Goal: Navigation & Orientation: Find specific page/section

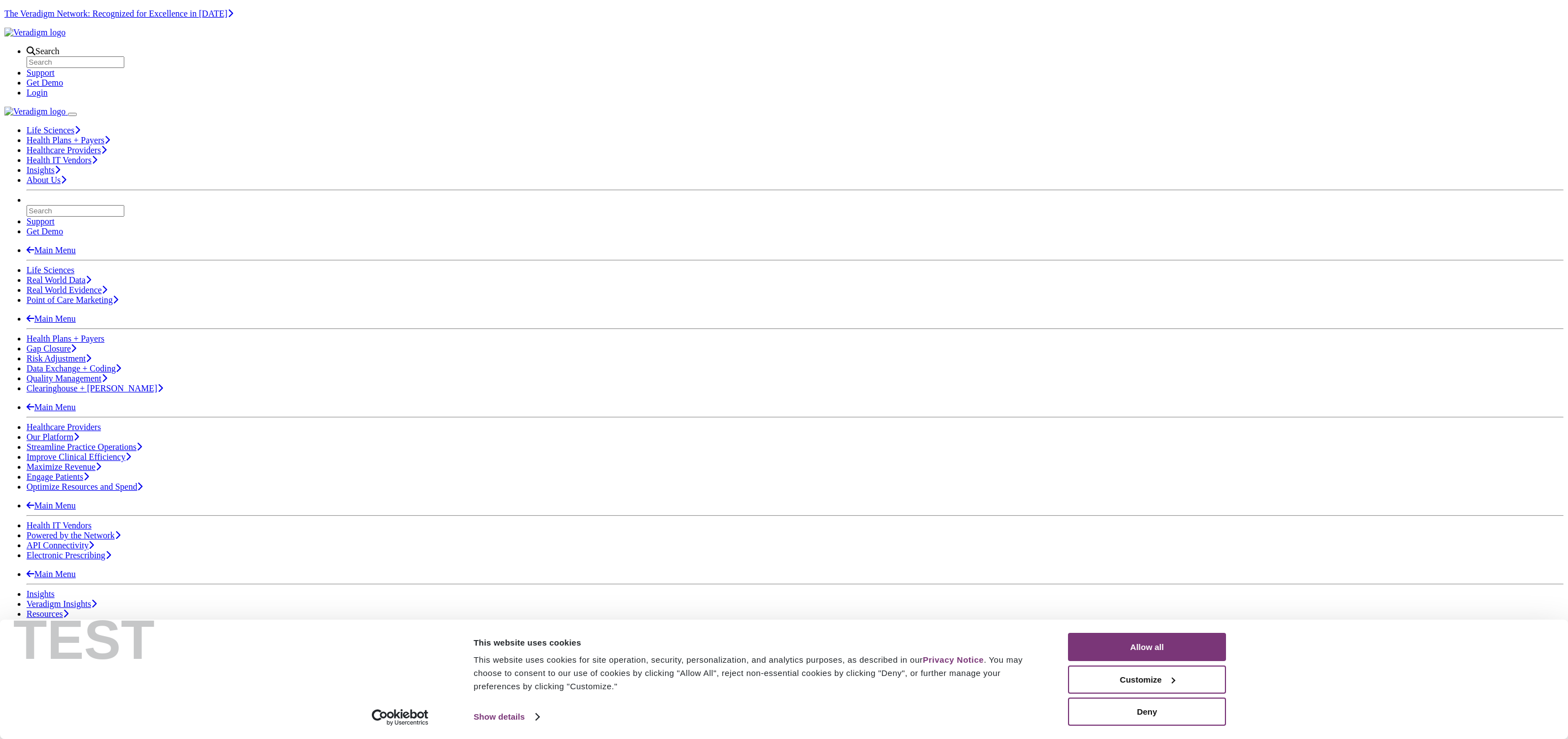
click at [66, 38] on img "Veradigm logo" at bounding box center [35, 32] width 61 height 10
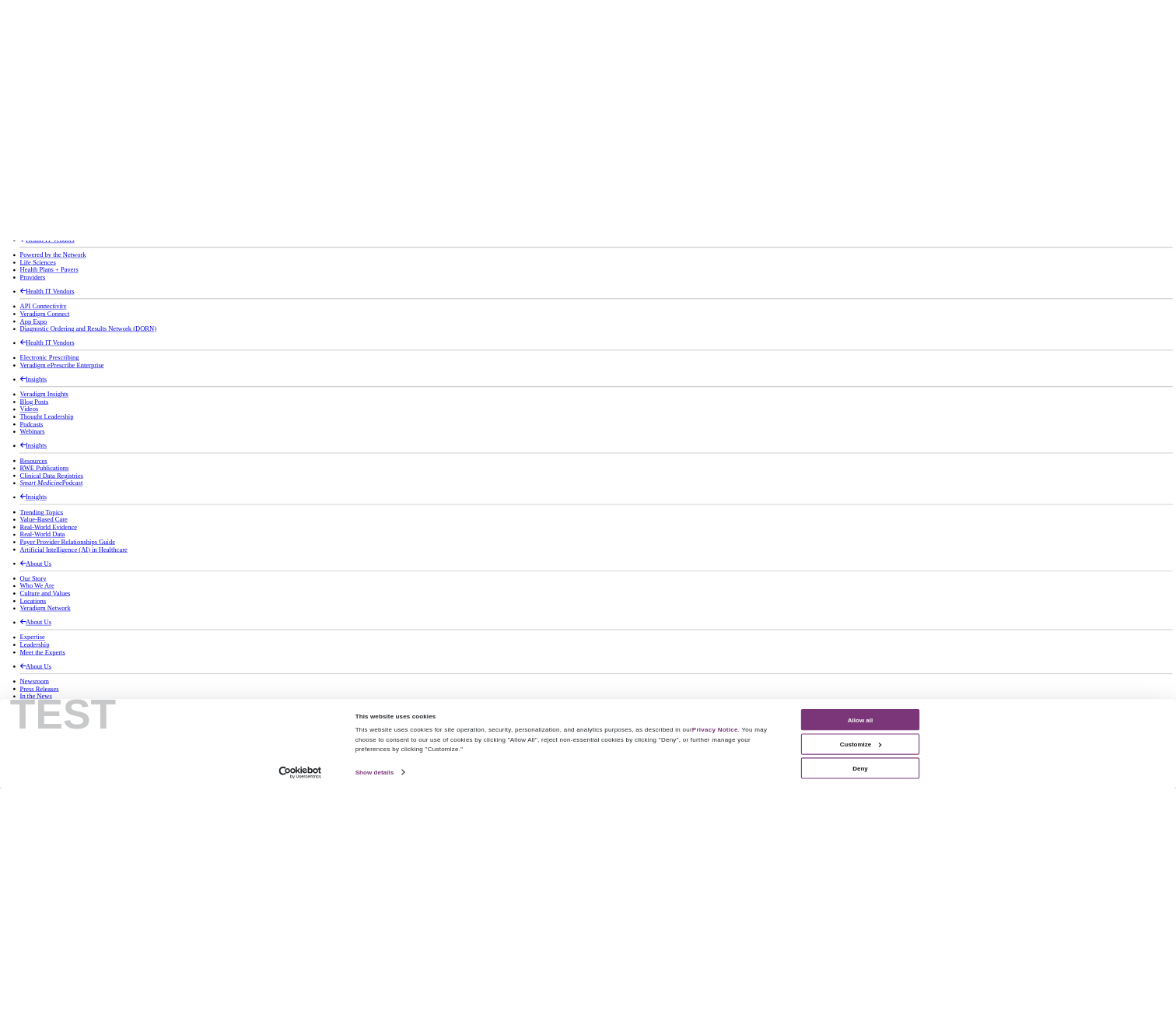
scroll to position [2220, 0]
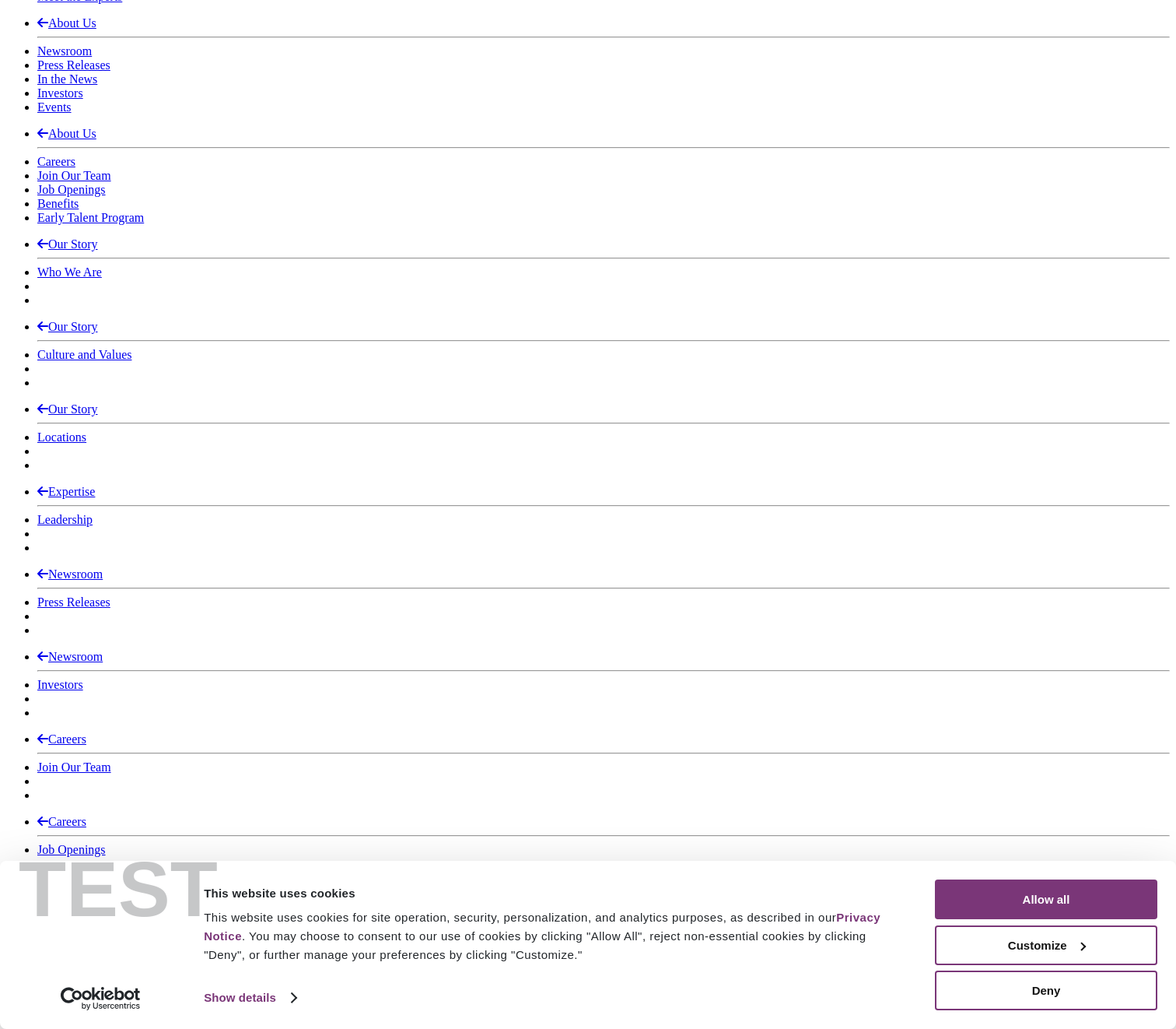
scroll to position [2714, 0]
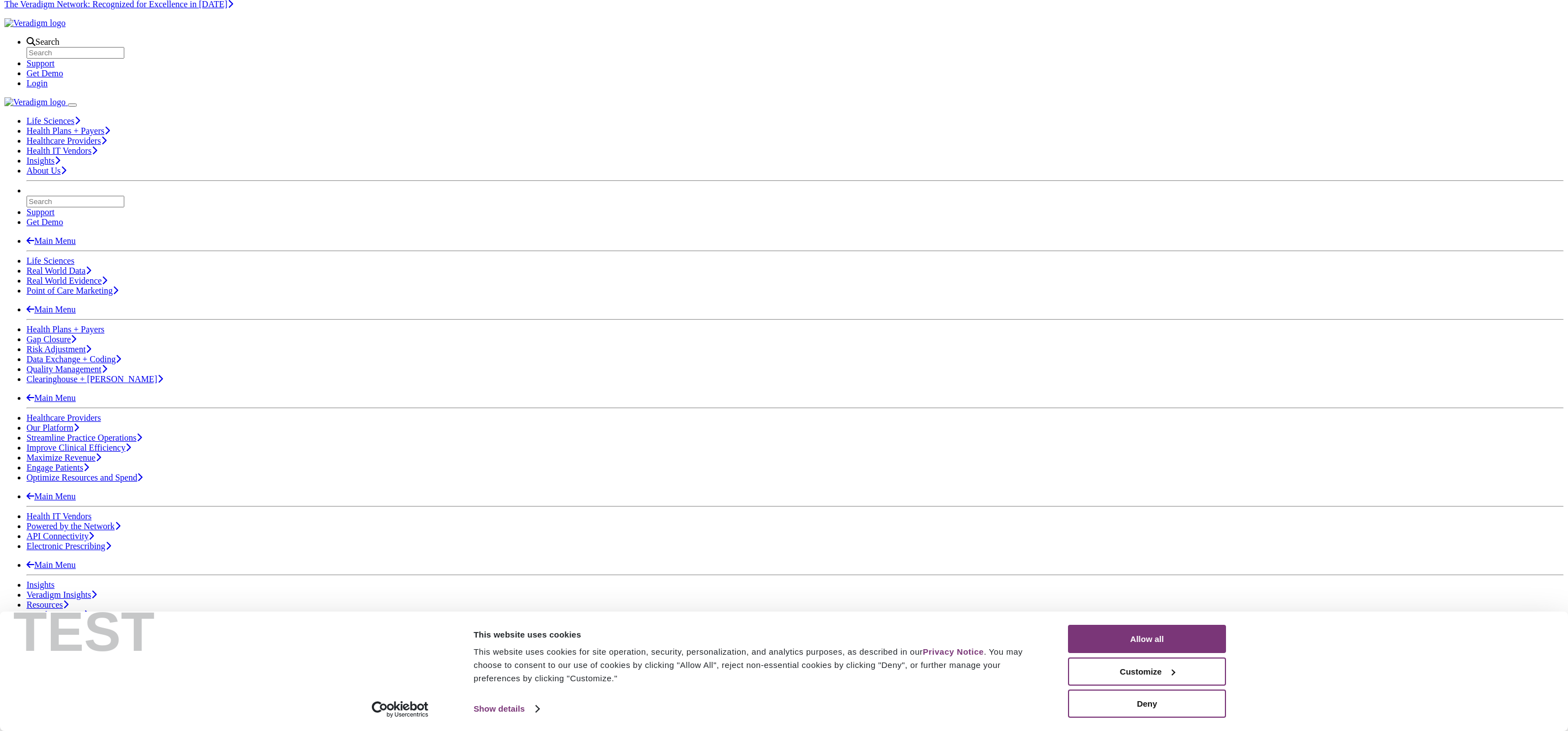
scroll to position [22, 0]
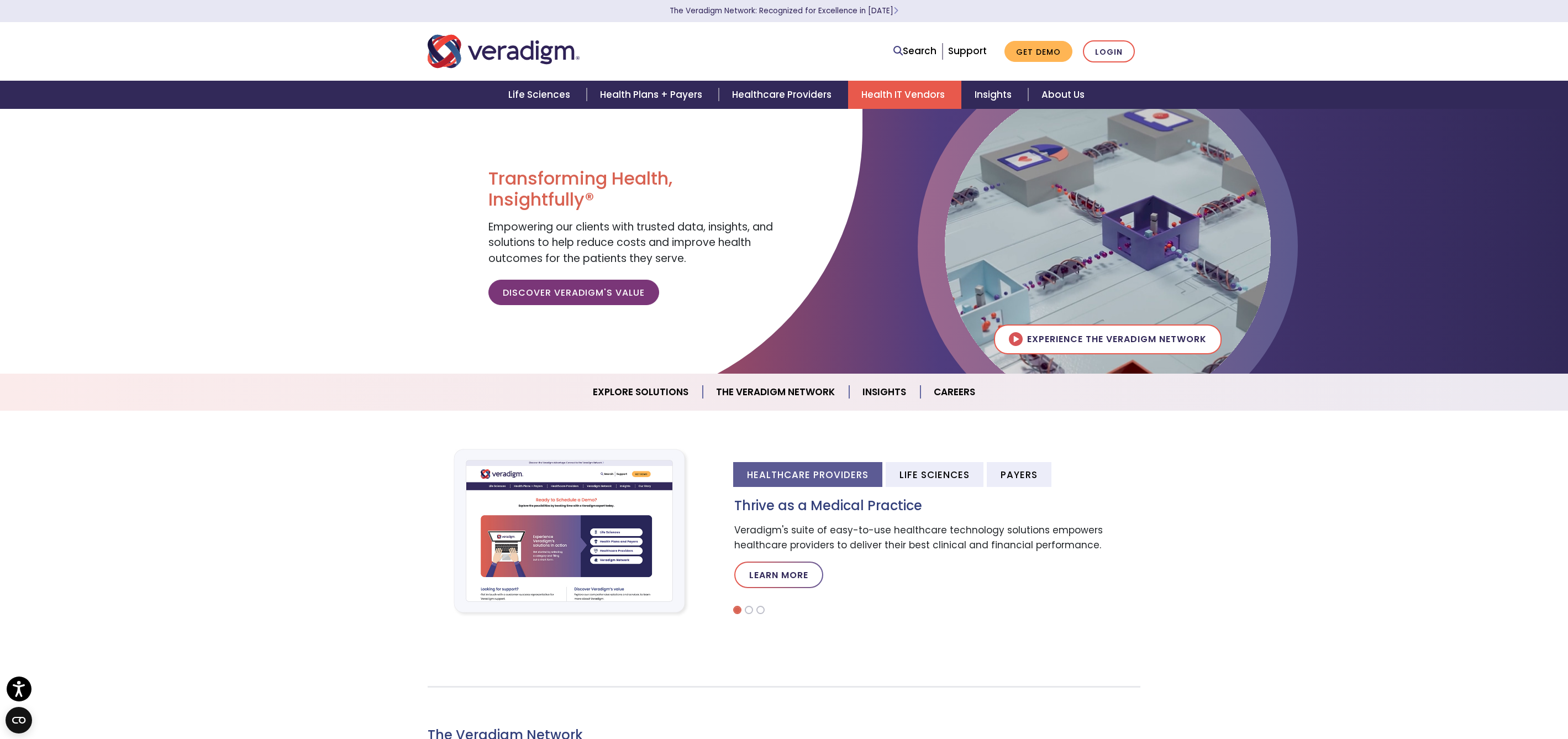
click at [931, 88] on link "Health IT Vendors" at bounding box center [904, 95] width 113 height 28
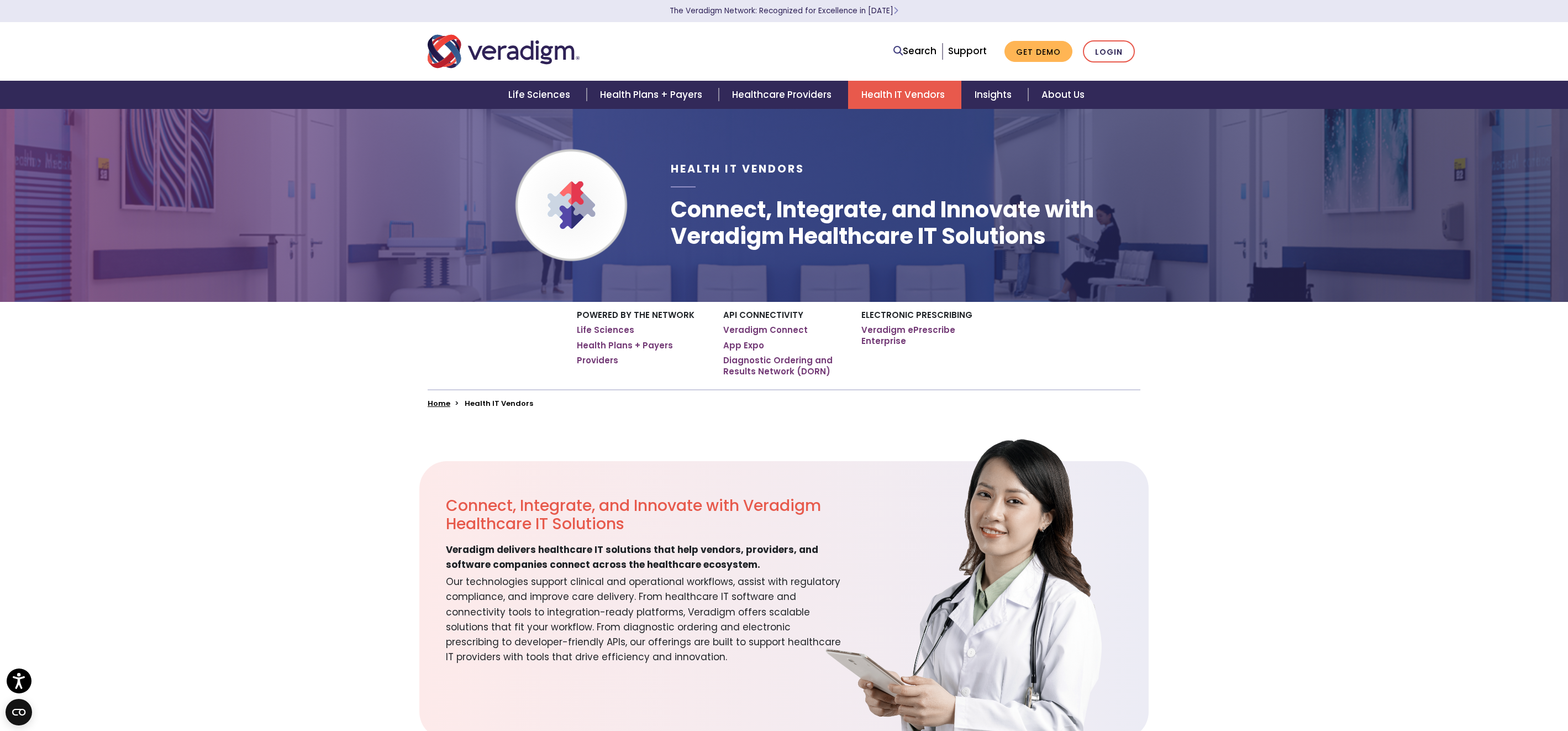
click at [1274, 546] on section "Connect, Integrate, and Innovate with Veradigm Healthcare IT Solutions Veradigm…" at bounding box center [784, 600] width 1568 height 278
